Goal: Navigation & Orientation: Find specific page/section

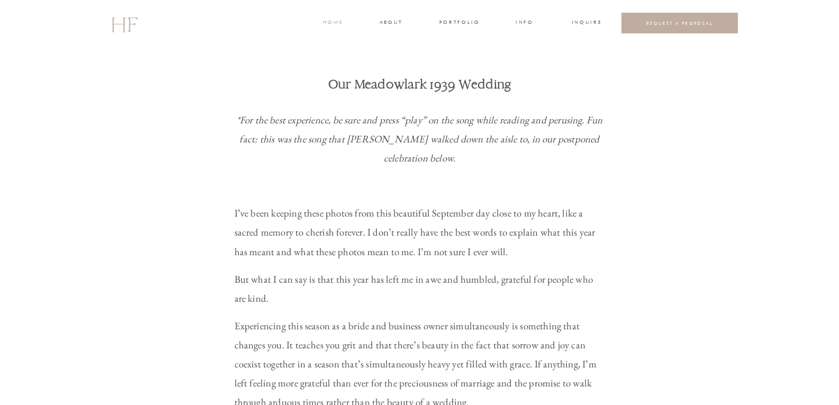
click at [332, 20] on h3 "home" at bounding box center [333, 24] width 20 height 10
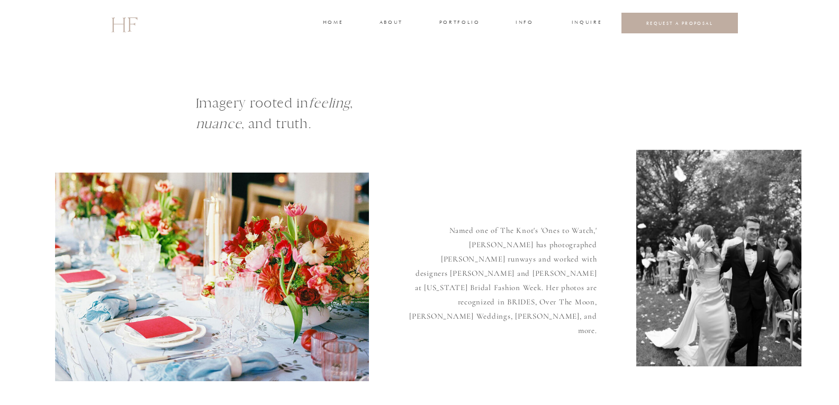
click at [389, 24] on h3 "about" at bounding box center [390, 24] width 22 height 10
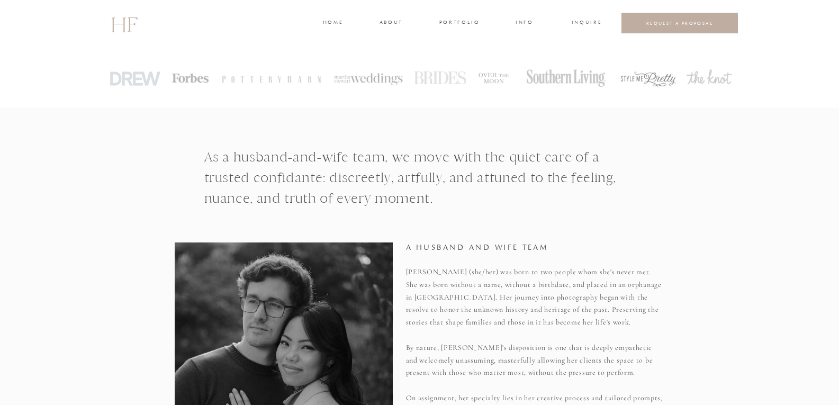
scroll to position [317, 0]
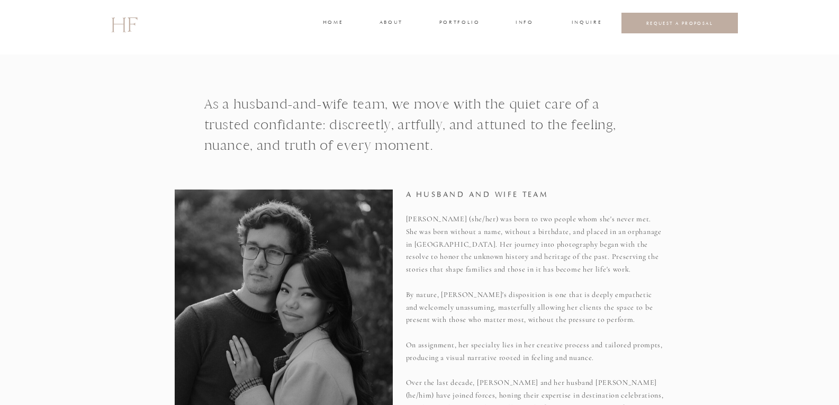
click at [520, 22] on h3 "INFO" at bounding box center [525, 24] width 20 height 10
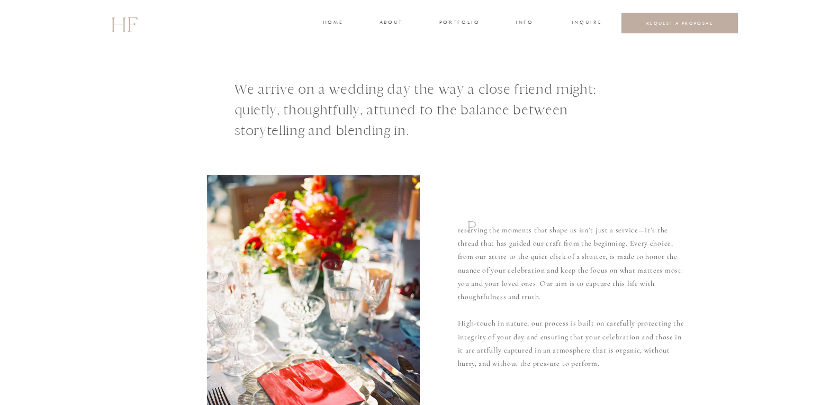
click at [455, 23] on h3 "portfolio" at bounding box center [459, 24] width 40 height 10
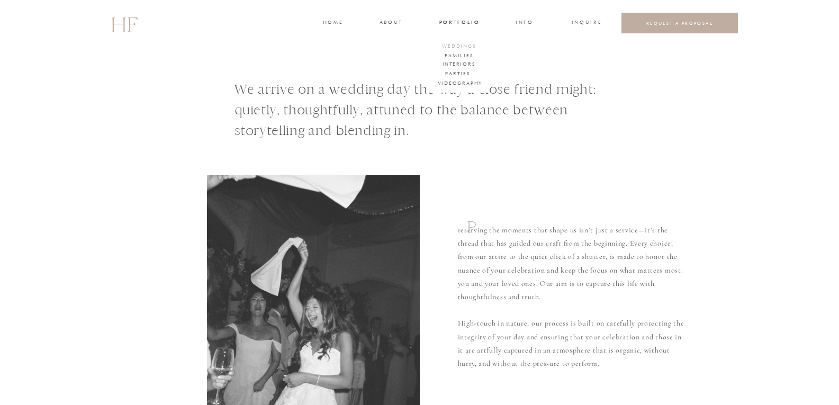
click at [456, 44] on h3 "WEDDINGS" at bounding box center [459, 47] width 37 height 10
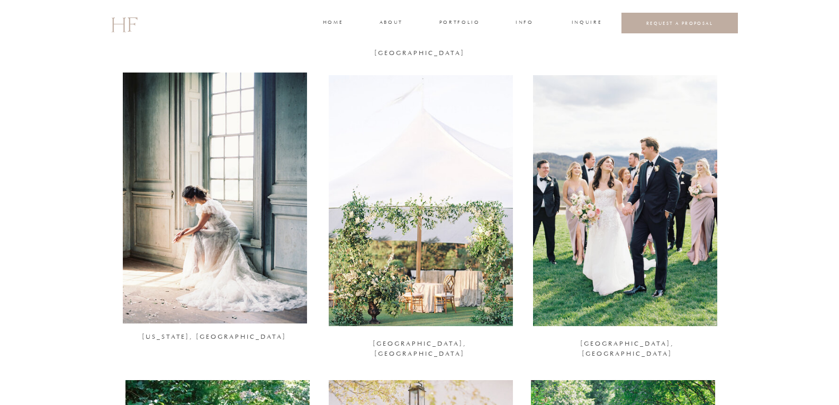
scroll to position [688, 0]
